Goal: Contribute content: Add original content to the website for others to see

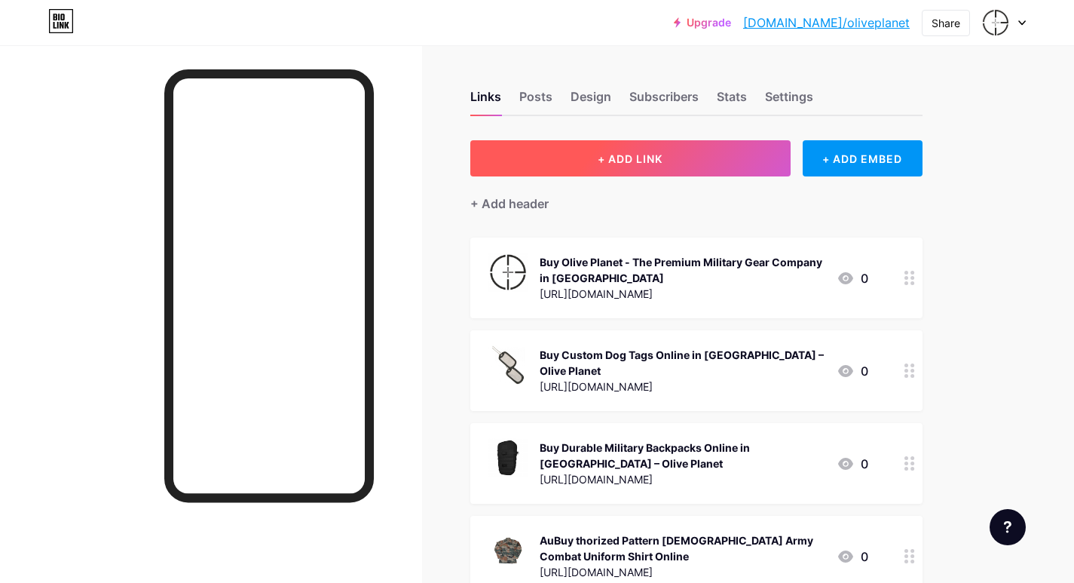
click at [655, 155] on span "+ ADD LINK" at bounding box center [630, 158] width 65 height 13
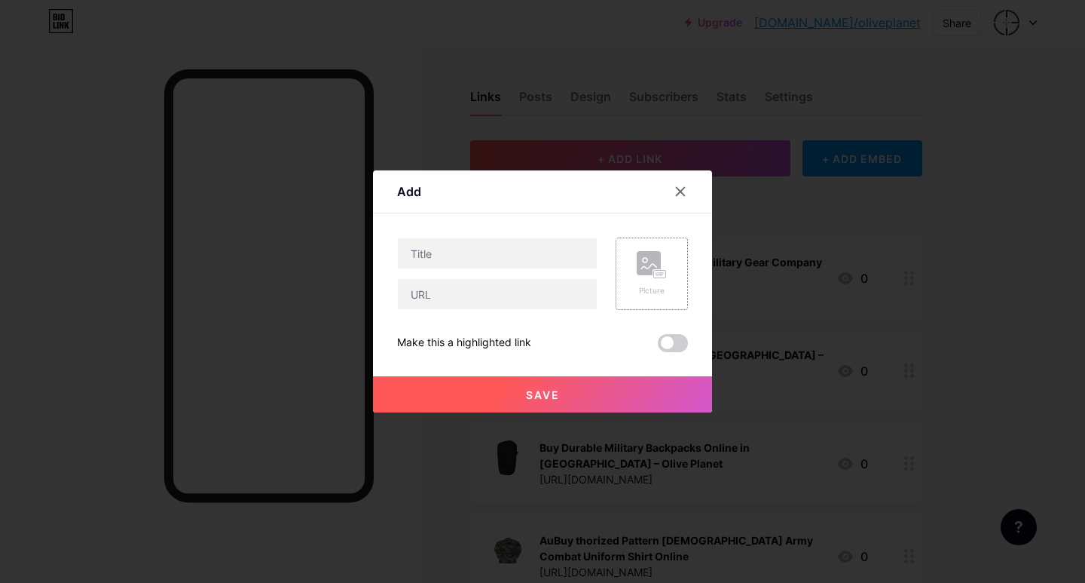
click at [654, 270] on rect at bounding box center [660, 274] width 14 height 9
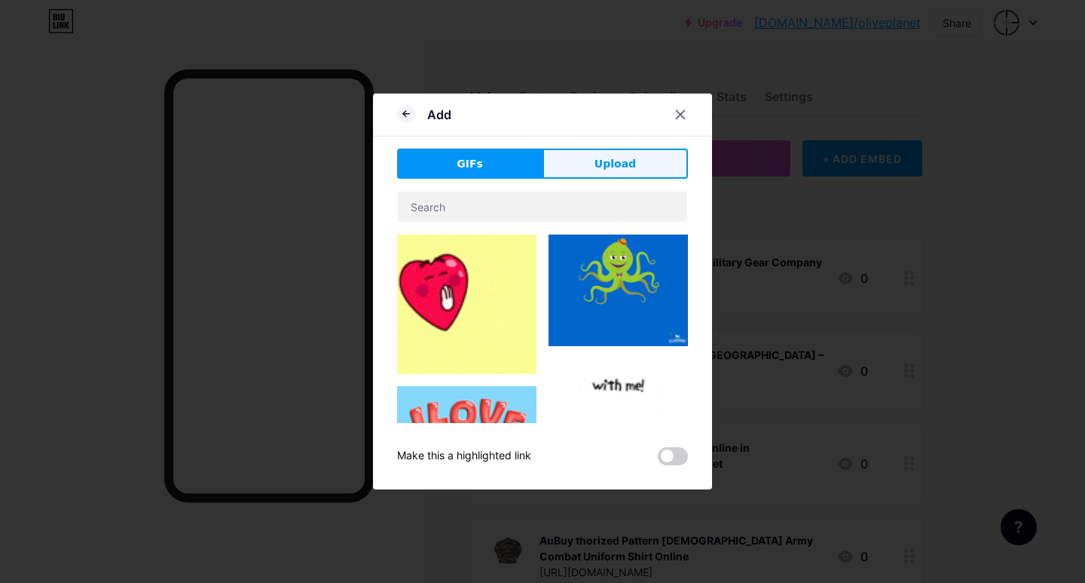
click at [625, 169] on span "Upload" at bounding box center [615, 164] width 41 height 16
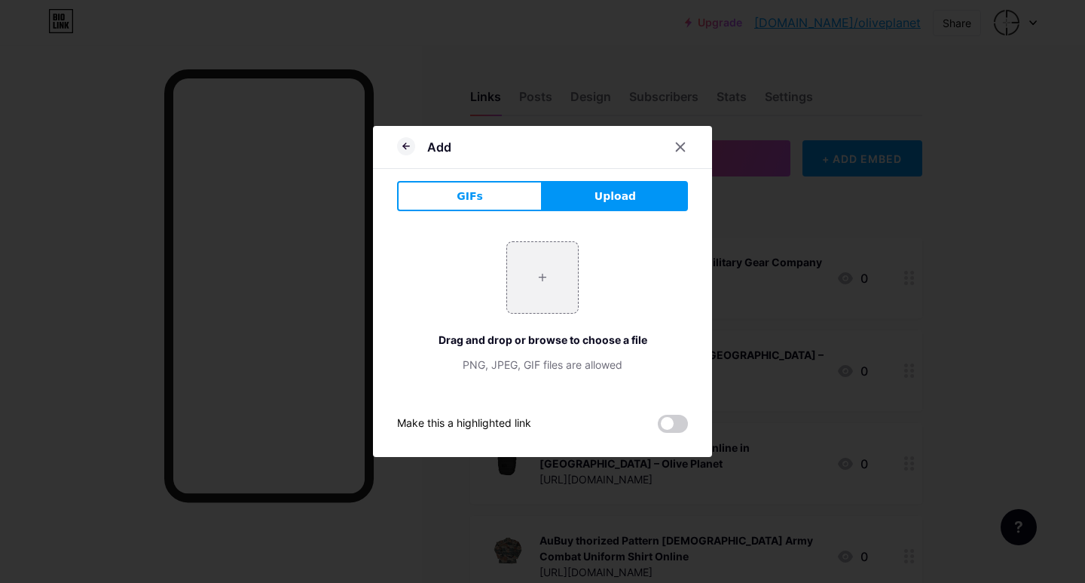
click at [580, 259] on div "+ Drag and drop or browse to choose a file PNG, JPEG, GIF files are allowed" at bounding box center [542, 306] width 291 height 131
click at [545, 283] on input "file" at bounding box center [542, 277] width 71 height 71
type input "C:\fakepath\army_men_black_tshirt_white_print_fight_drink_laugh_mourn_together_…"
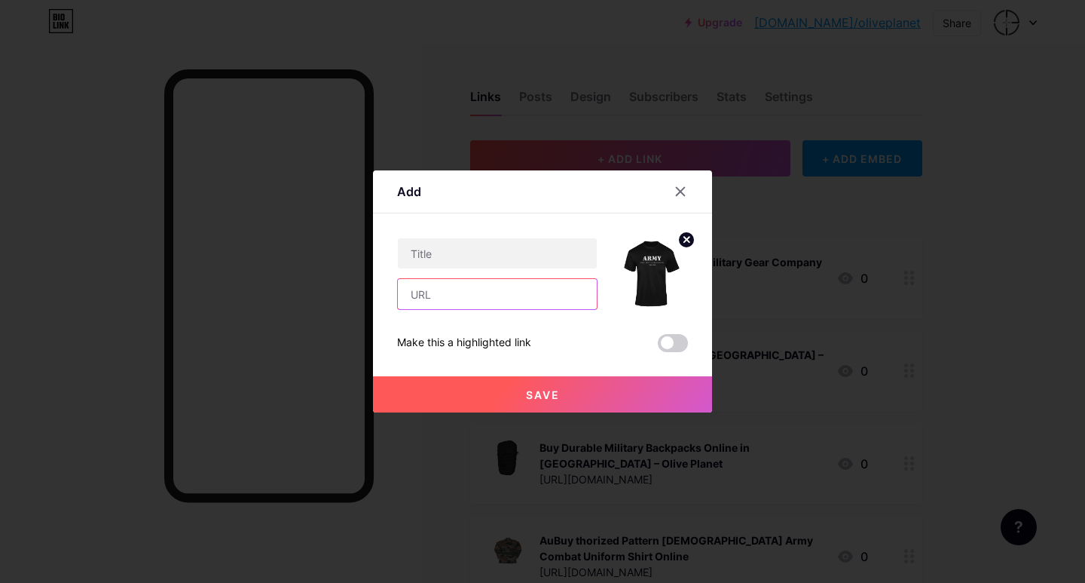
click at [443, 293] on input "text" at bounding box center [497, 294] width 199 height 30
paste input "[URL][DOMAIN_NAME]"
type input "[URL][DOMAIN_NAME]"
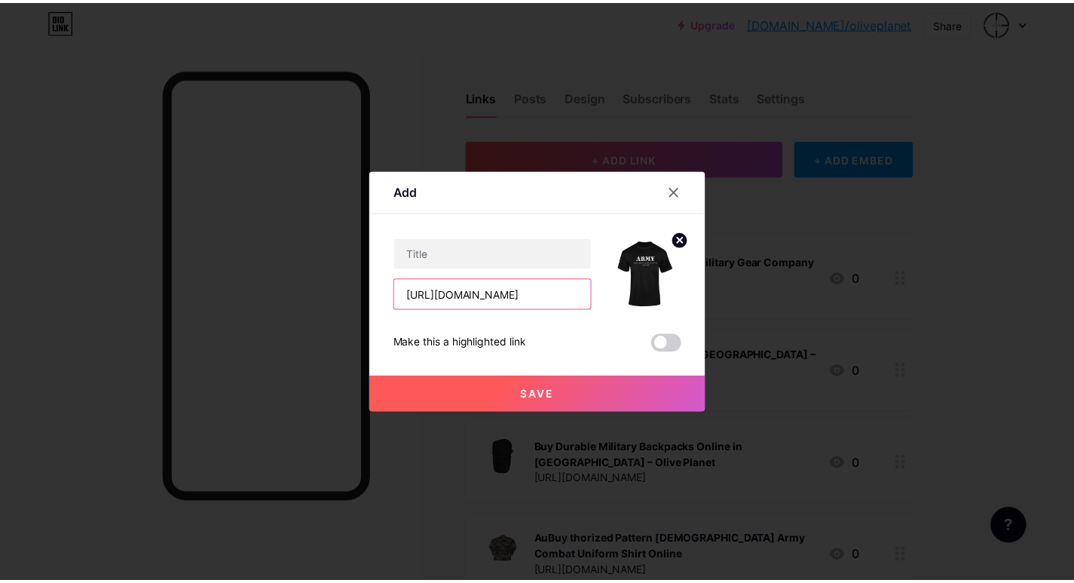
scroll to position [0, 0]
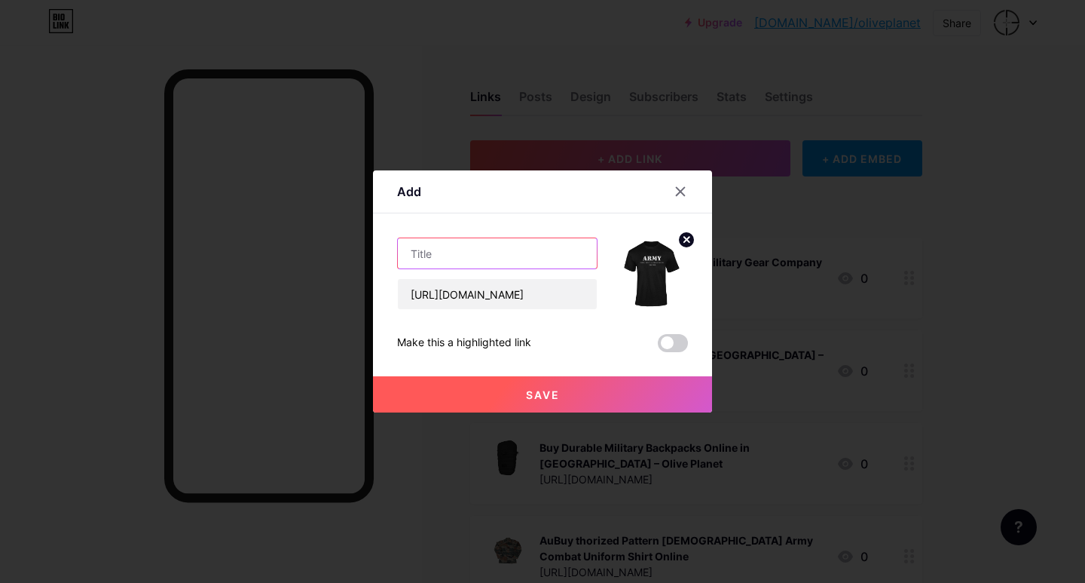
click at [438, 256] on input "text" at bounding box center [497, 253] width 199 height 30
paste input "Buy Army T Shirt Online in [GEOGRAPHIC_DATA]"
type input "Buy Army T Shirt Online in [GEOGRAPHIC_DATA]"
click at [558, 394] on span "Save" at bounding box center [543, 394] width 34 height 13
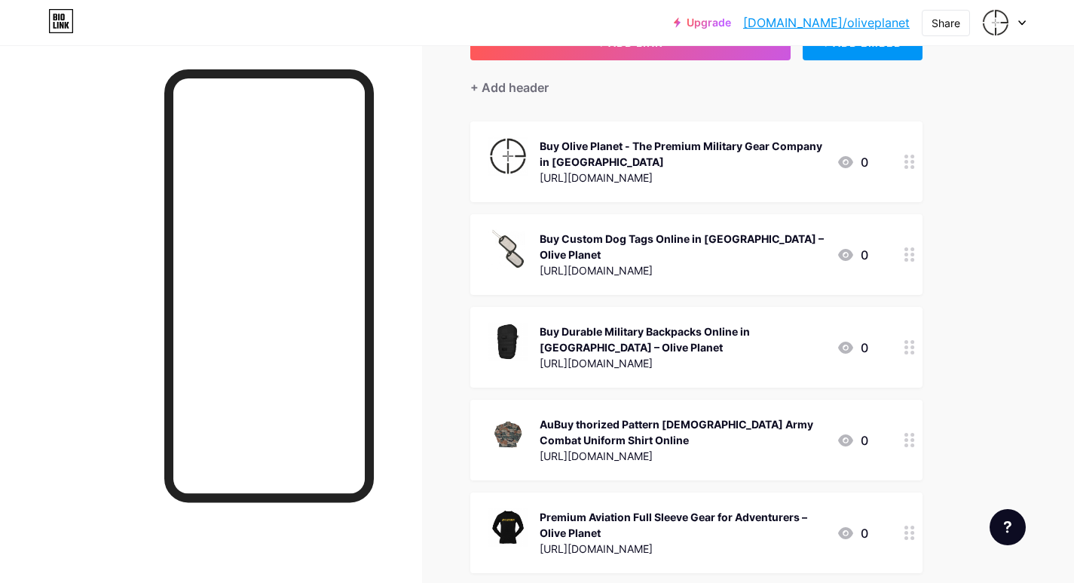
scroll to position [226, 0]
